Goal: Information Seeking & Learning: Find specific fact

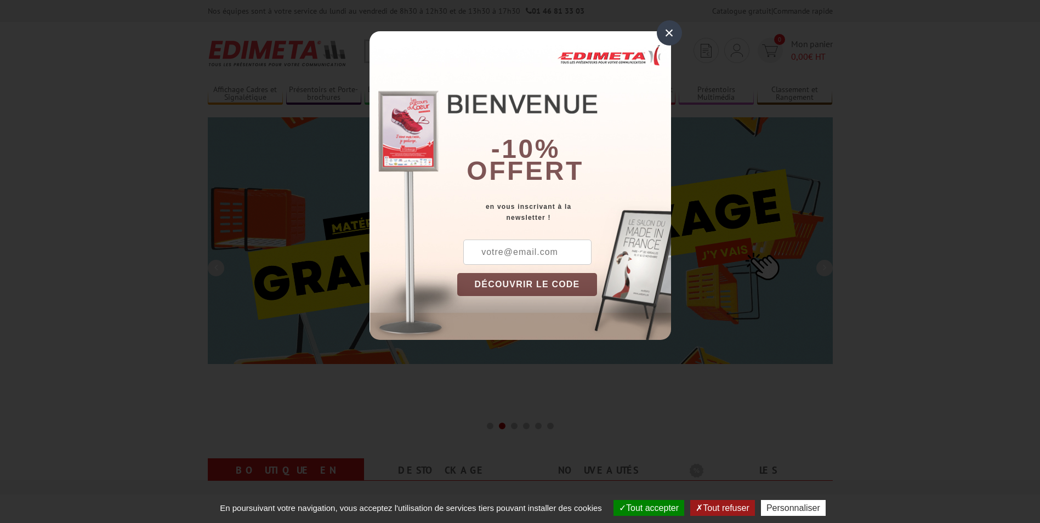
click at [497, 250] on input "text" at bounding box center [527, 252] width 128 height 25
type input "[EMAIL_ADDRESS][DOMAIN_NAME]"
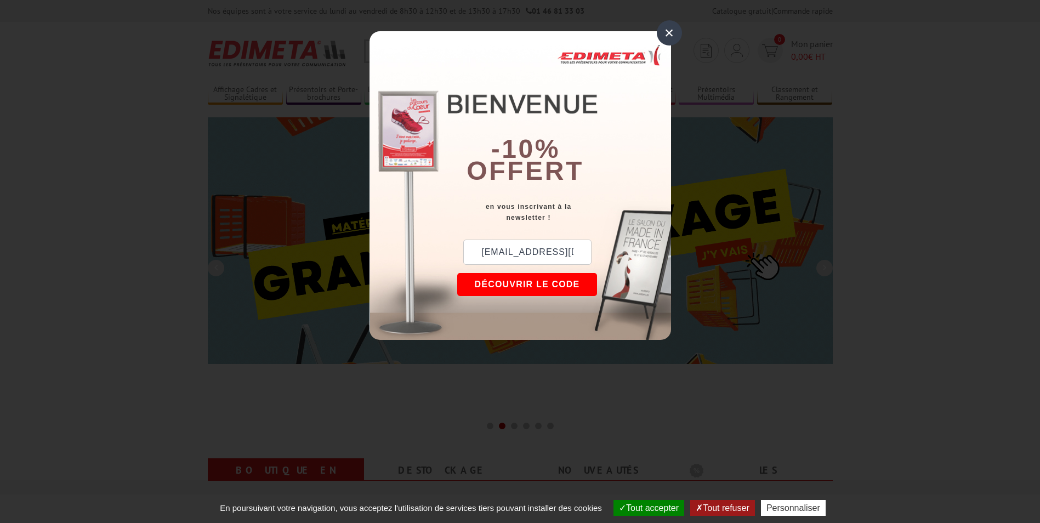
click at [524, 284] on button "DÉCOUVRIR LE CODE" at bounding box center [527, 284] width 140 height 23
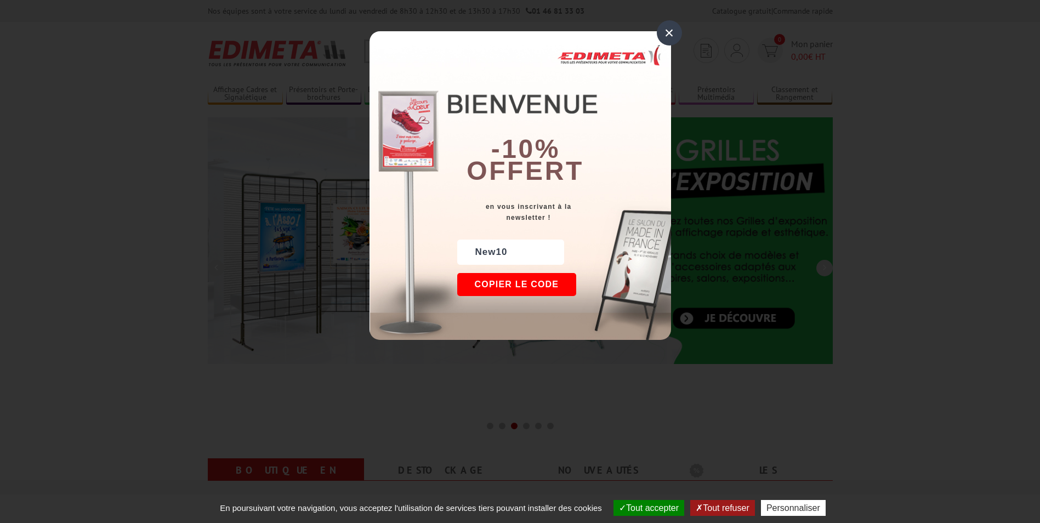
click at [671, 33] on div "×" at bounding box center [669, 32] width 25 height 25
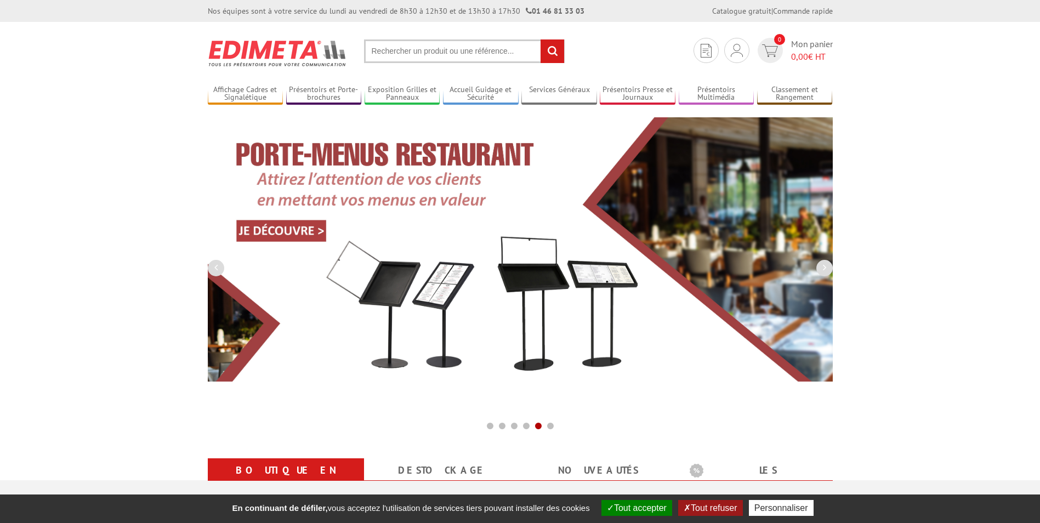
click at [378, 44] on input "text" at bounding box center [464, 51] width 201 height 24
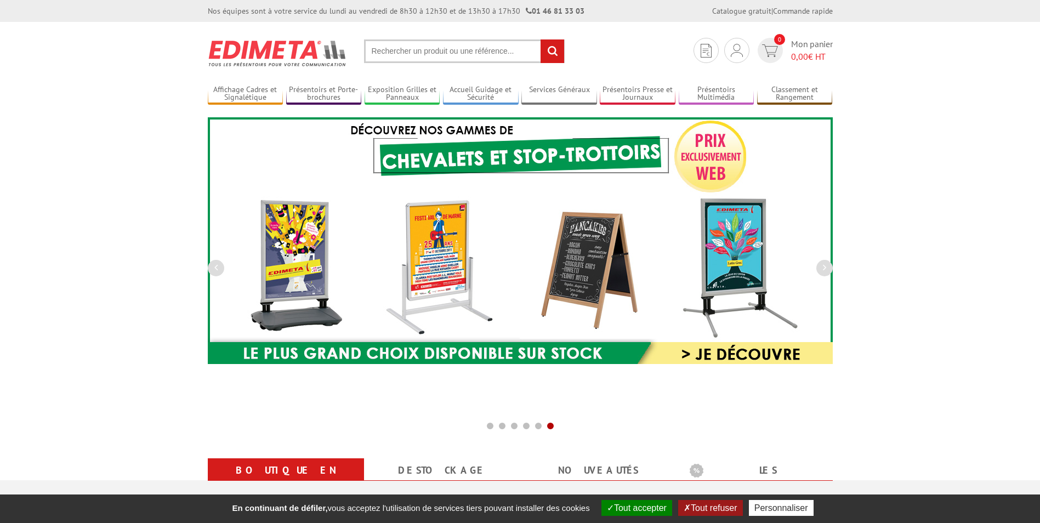
click at [386, 53] on input "text" at bounding box center [464, 51] width 201 height 24
click at [373, 54] on input "text" at bounding box center [464, 51] width 201 height 24
click at [383, 47] on input "text" at bounding box center [464, 51] width 201 height 24
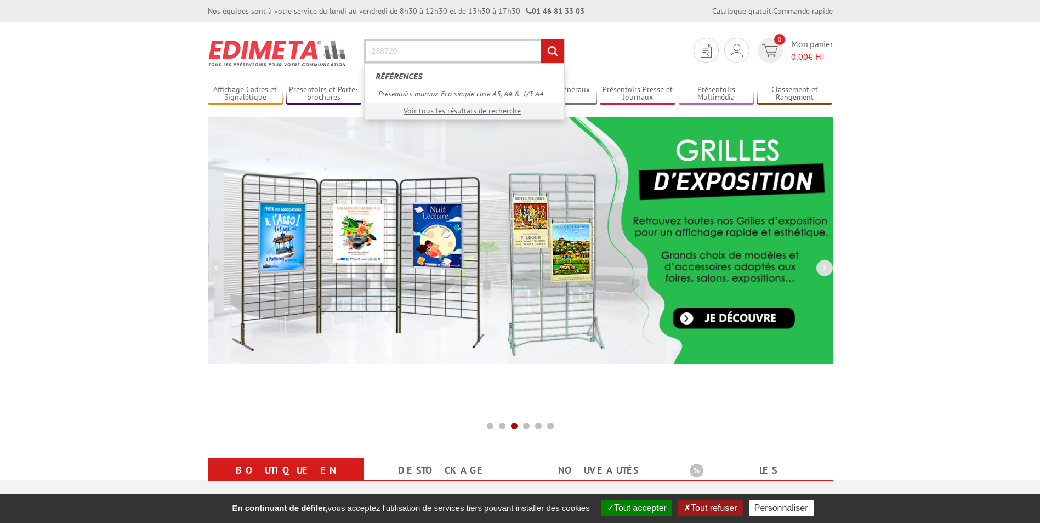
type input "238720"
click at [551, 52] on input "rechercher" at bounding box center [552, 51] width 24 height 24
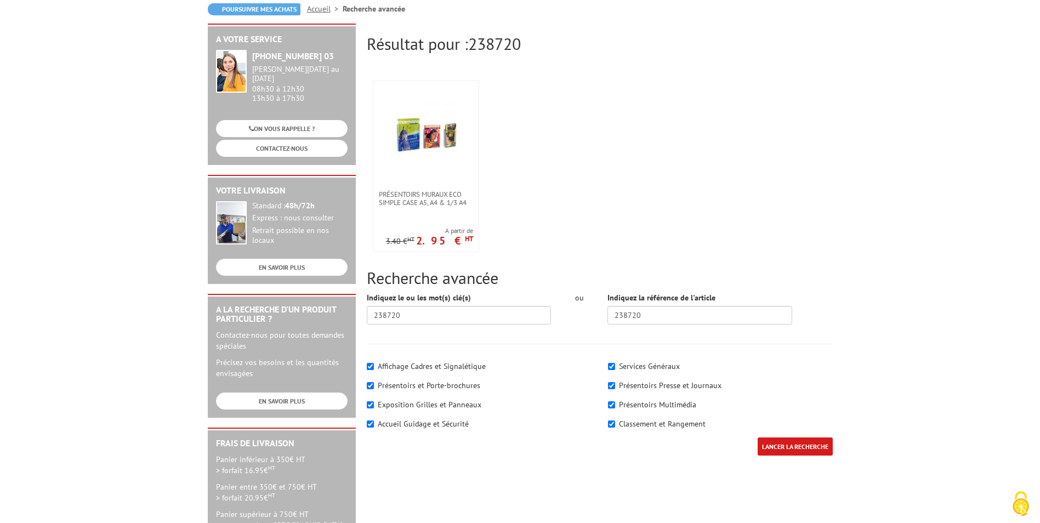
scroll to position [164, 0]
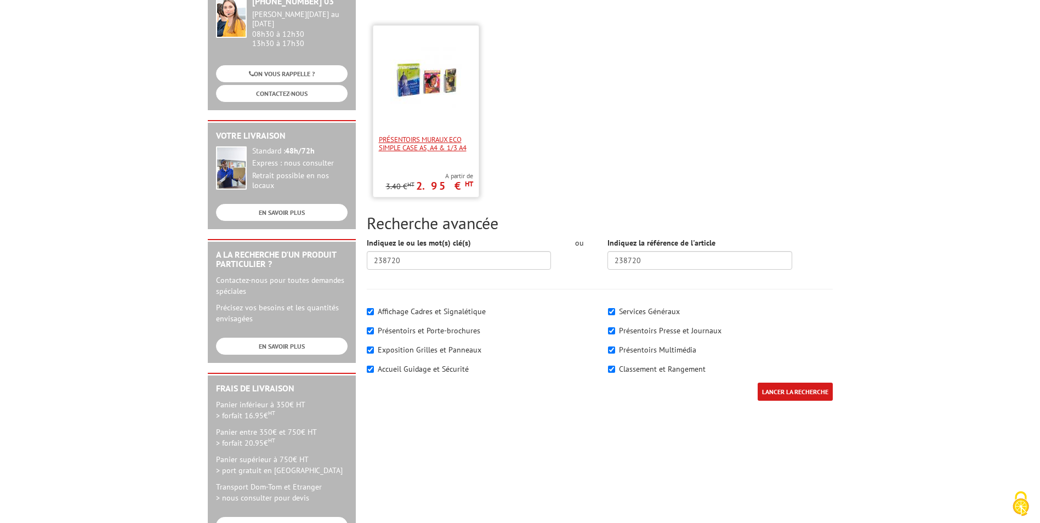
click at [439, 139] on span "Présentoirs muraux Eco simple case A5, A4 & 1/3 A4" at bounding box center [426, 143] width 94 height 16
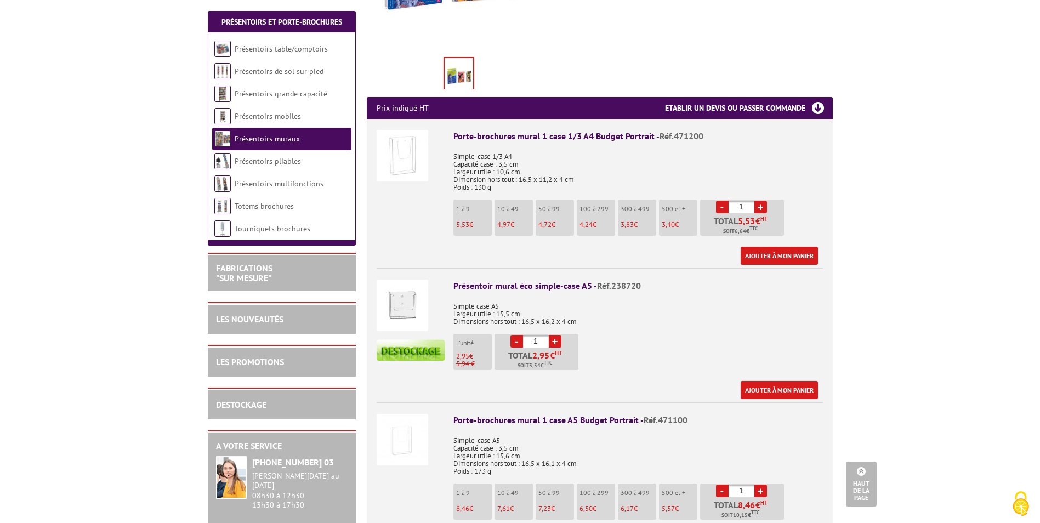
scroll to position [384, 0]
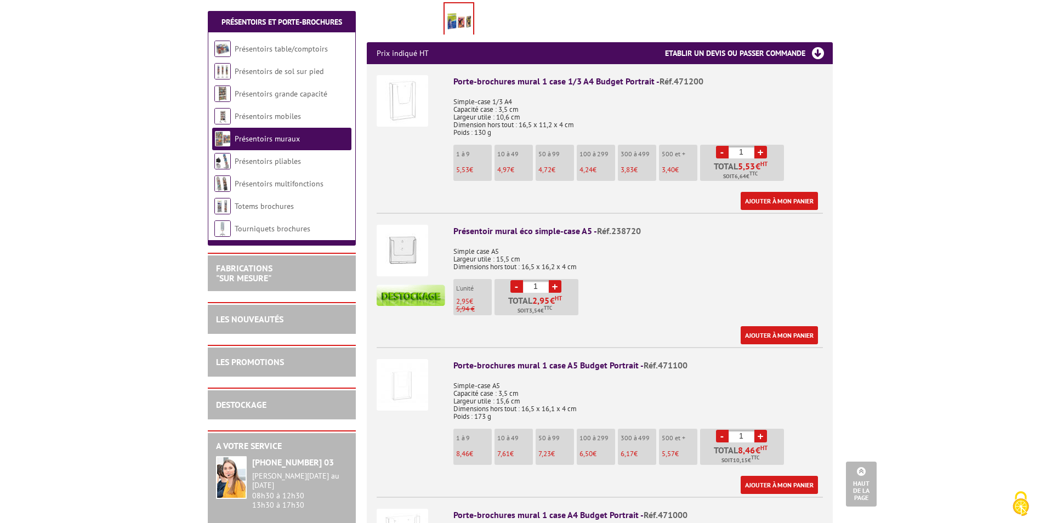
click at [397, 241] on img at bounding box center [403, 251] width 52 height 52
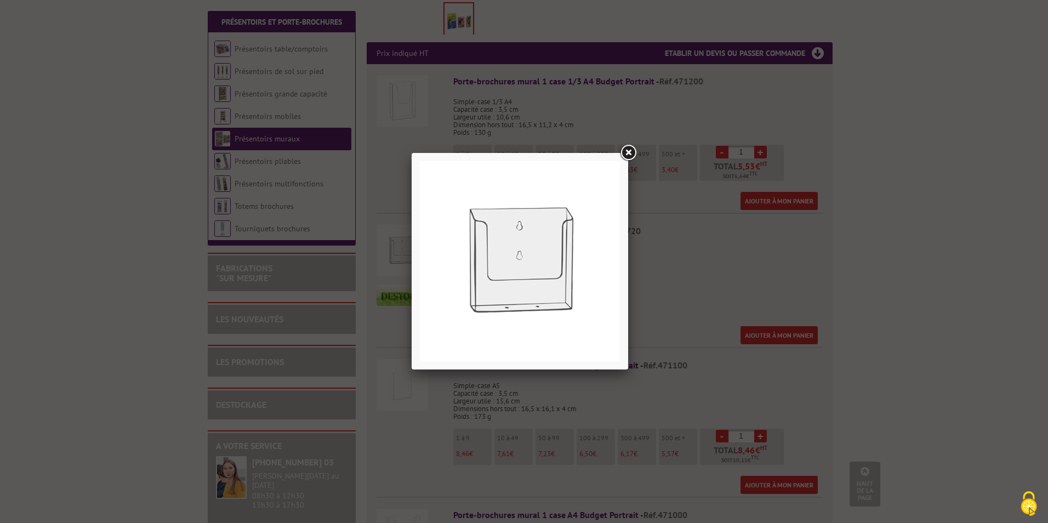
click at [628, 149] on link at bounding box center [628, 153] width 20 height 20
